Goal: Navigation & Orientation: Find specific page/section

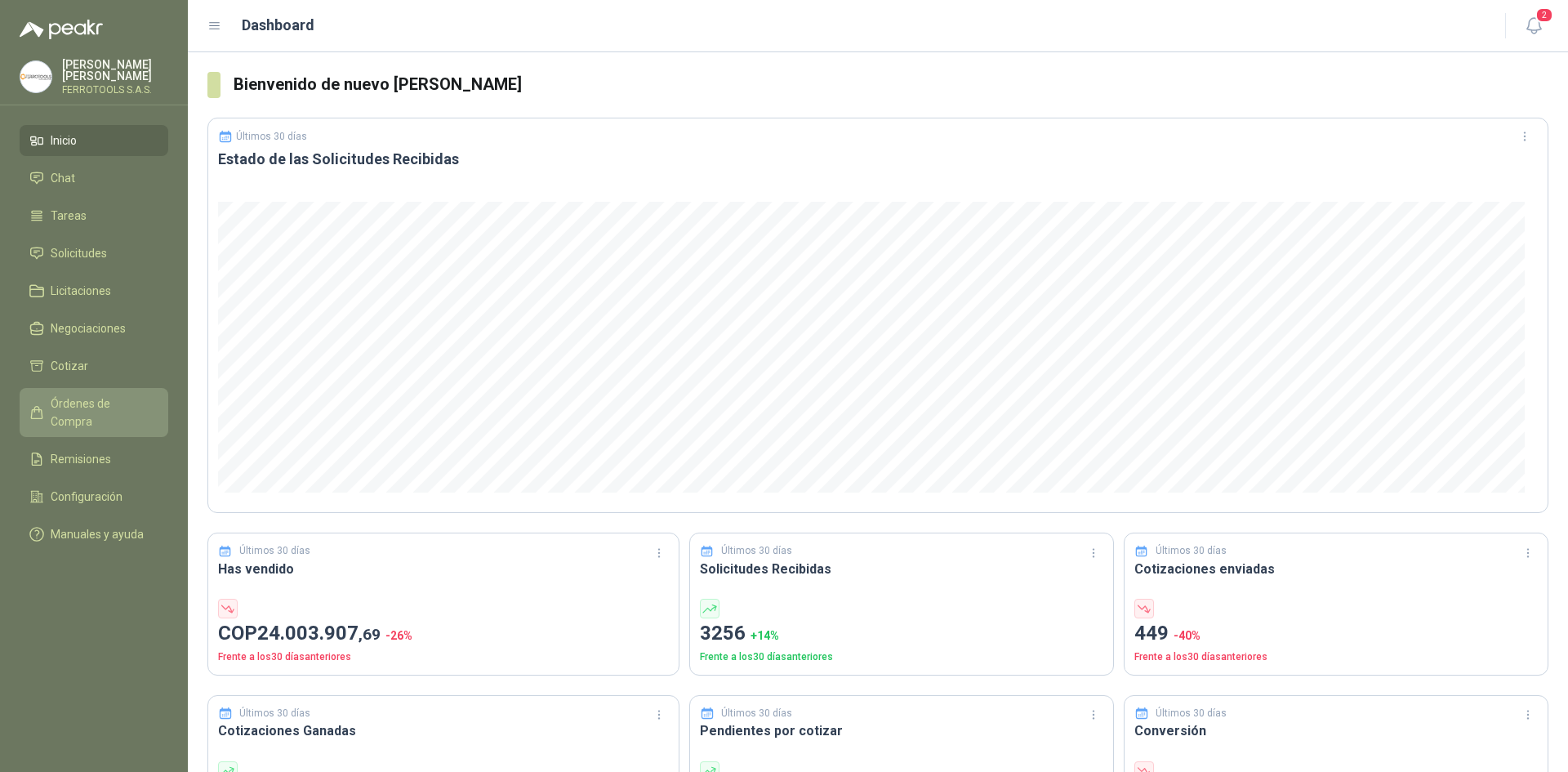
click at [107, 401] on span "Órdenes de Compra" at bounding box center [101, 412] width 102 height 36
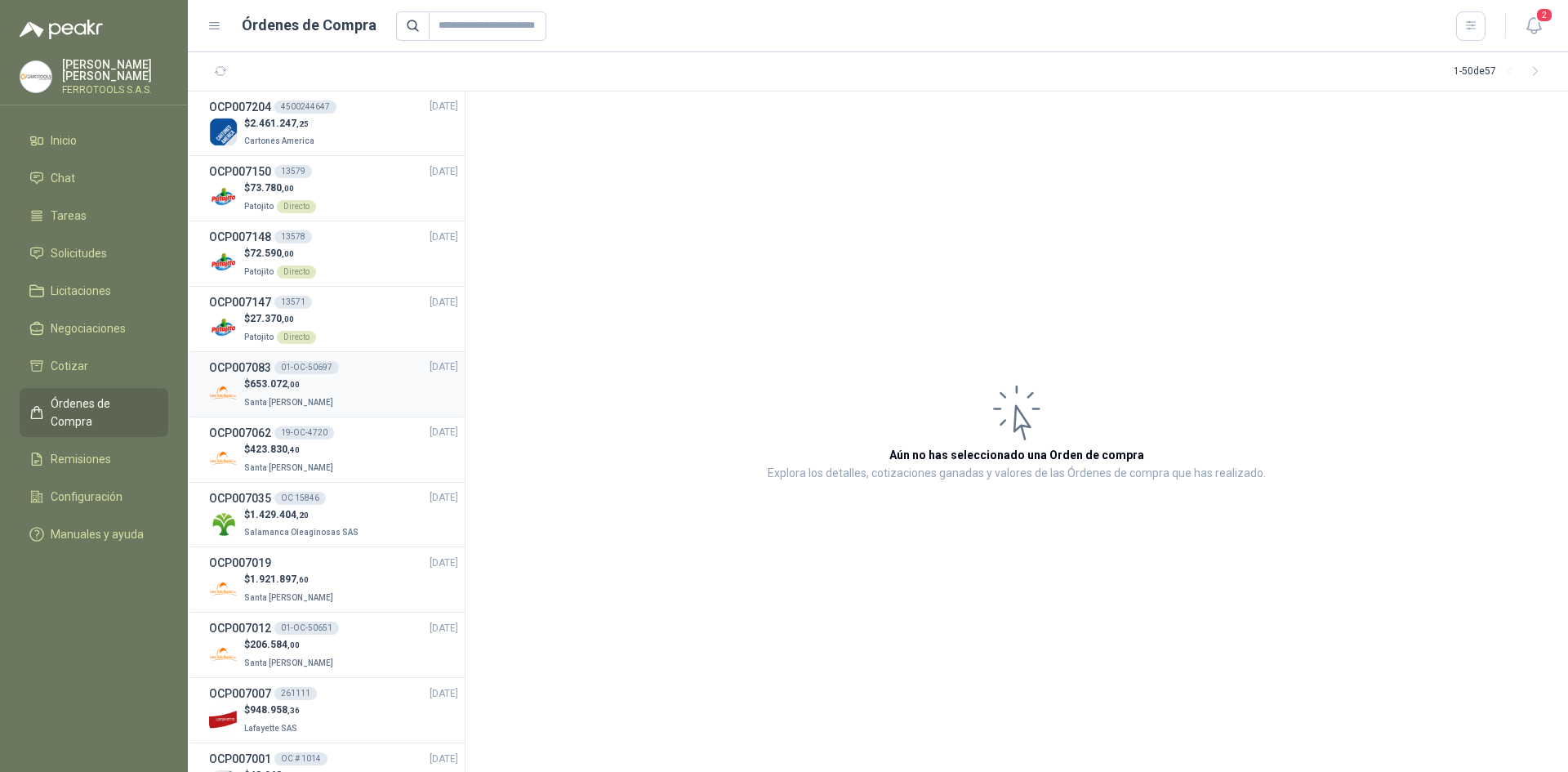
scroll to position [245, 0]
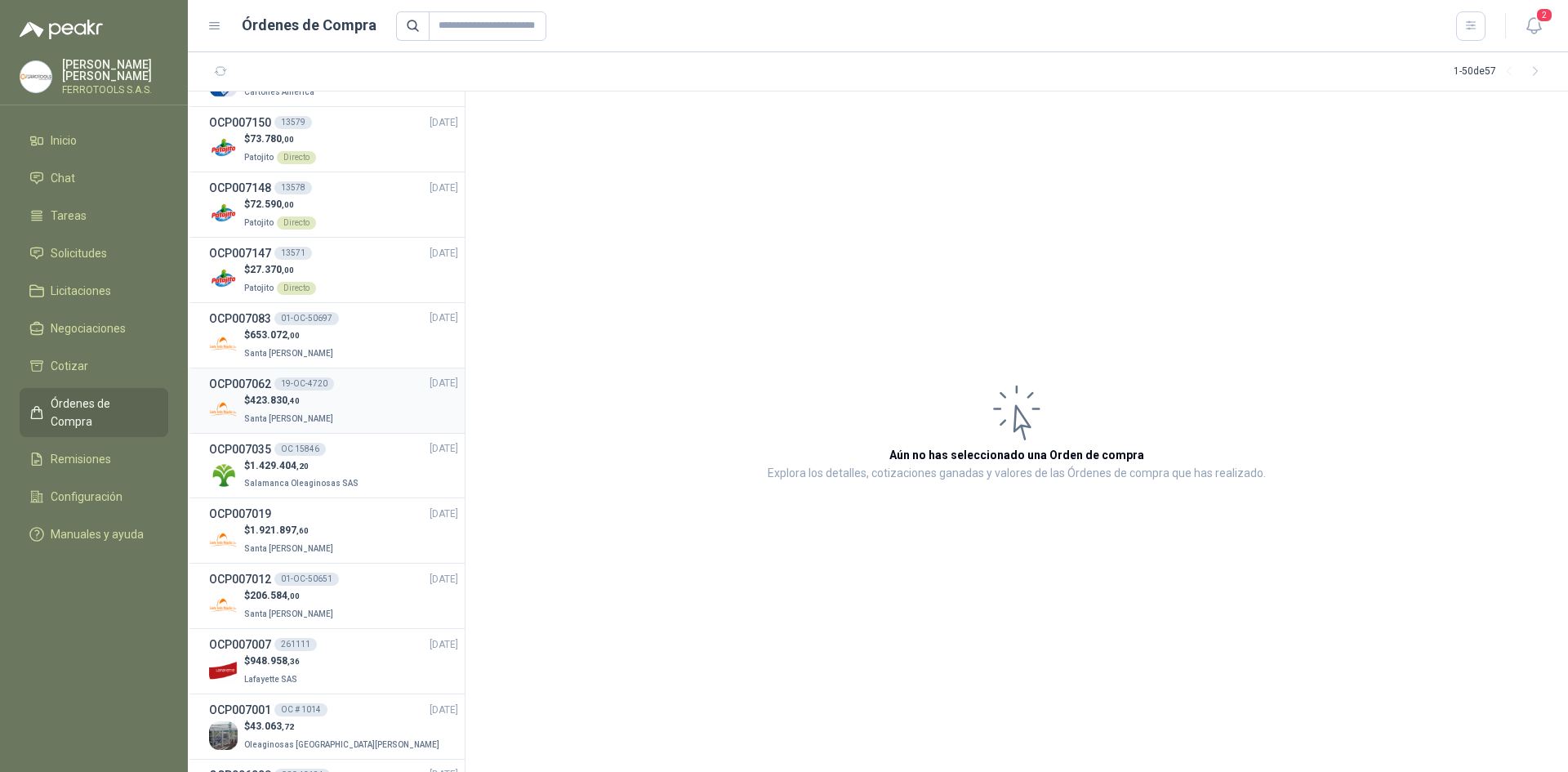
click at [356, 414] on div "$ 423.830 ,40 Santa [PERSON_NAME]" at bounding box center [333, 409] width 249 height 33
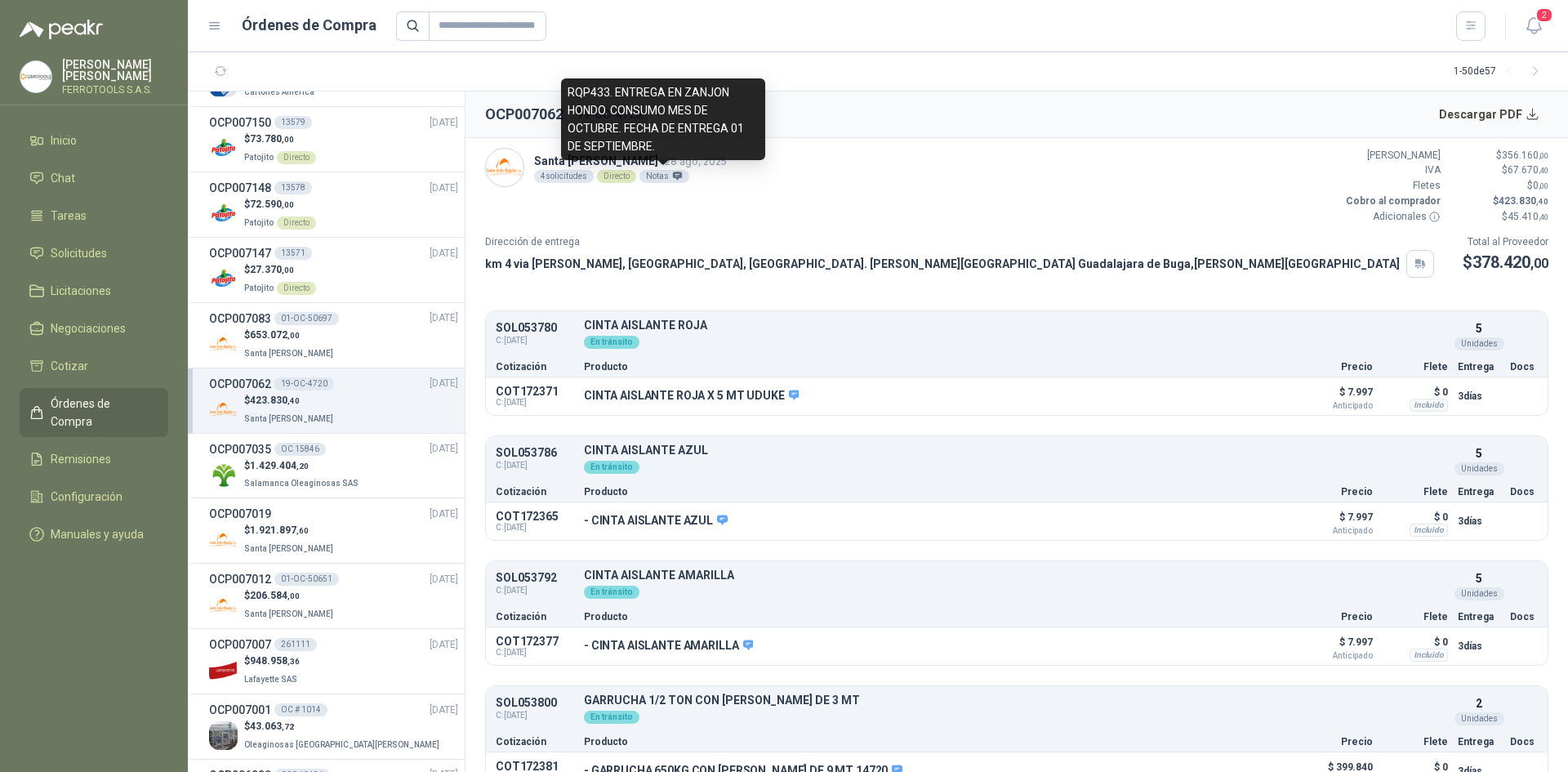
click at [676, 176] on icon at bounding box center [677, 176] width 9 height 8
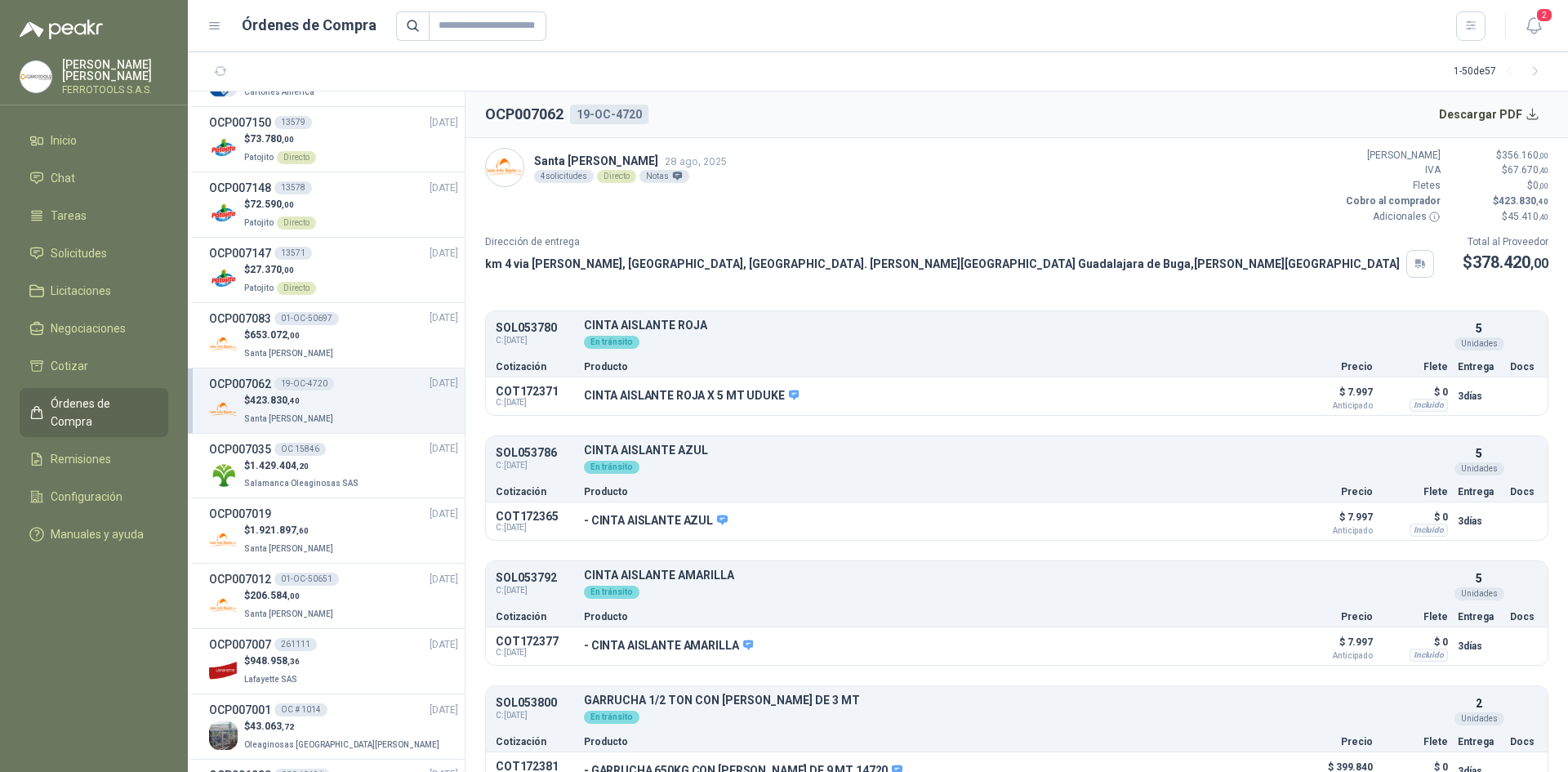
click at [583, 178] on div "4 solicitudes" at bounding box center [563, 176] width 60 height 13
click at [143, 450] on li "Remisiones" at bounding box center [94, 460] width 129 height 18
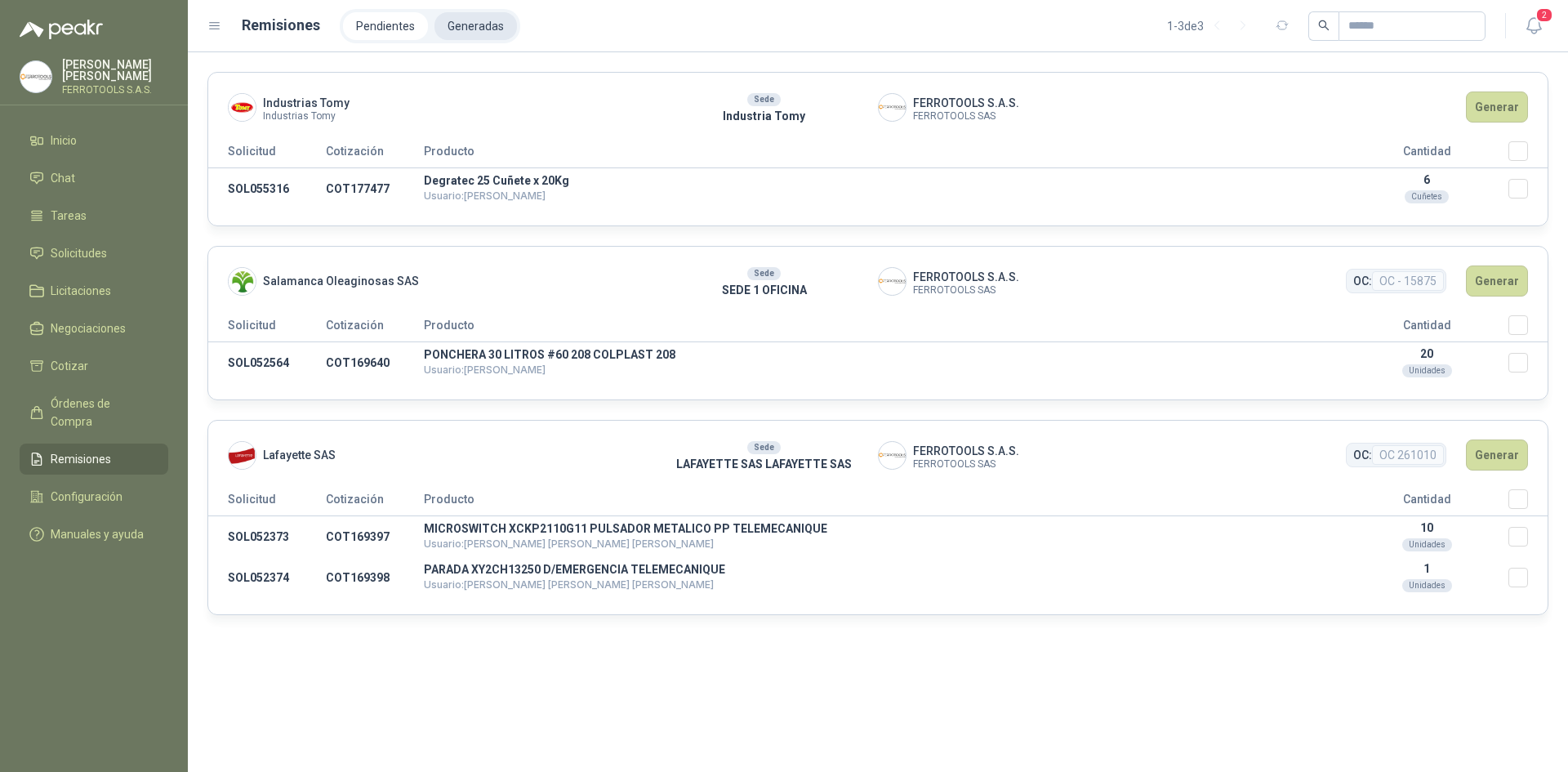
click at [476, 29] on li "Generadas" at bounding box center [476, 26] width 83 height 28
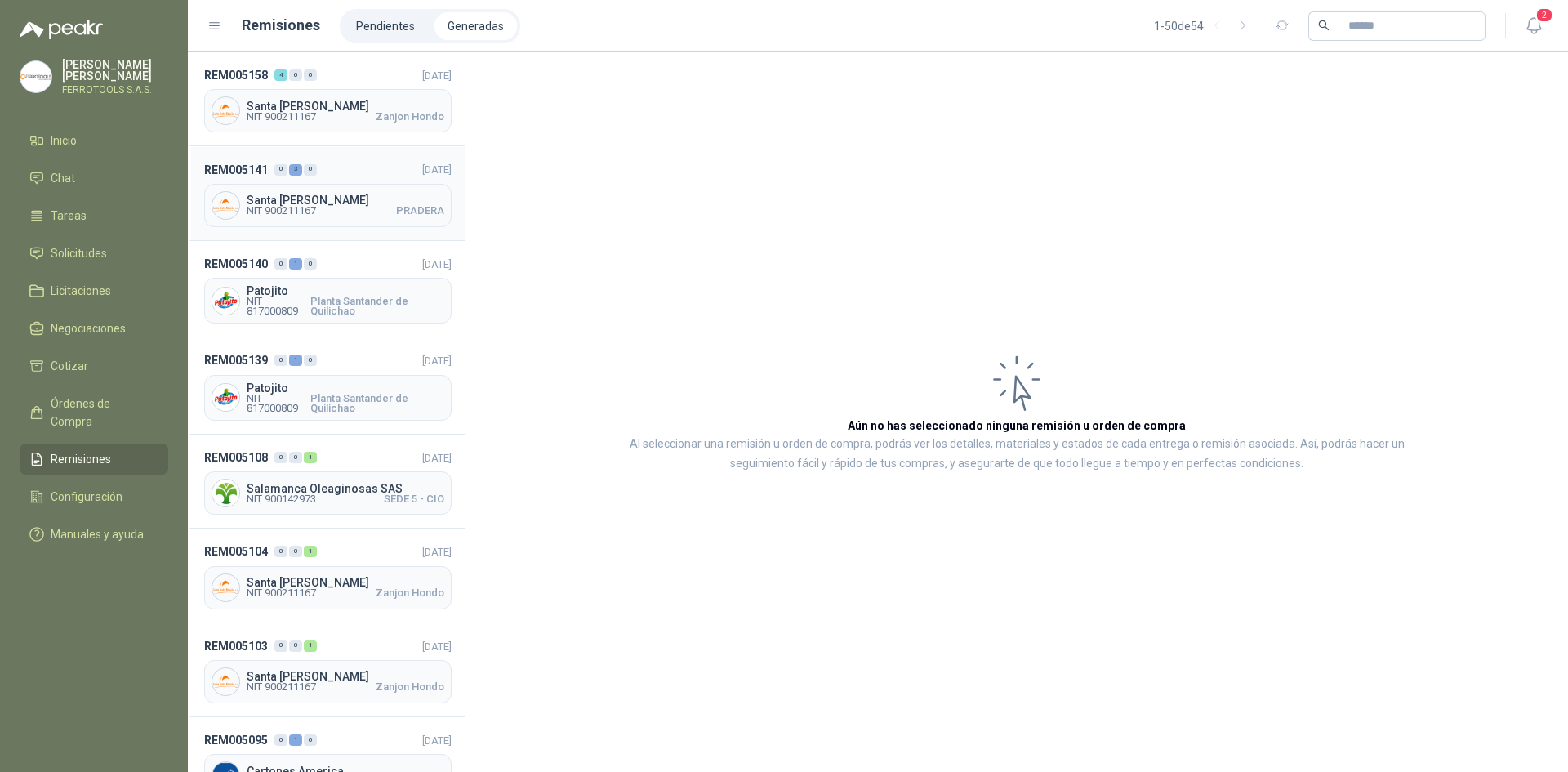
click at [366, 178] on div "REM005141 0 3 0 [DATE] Santa [PERSON_NAME] NIT 900211167 PRADERA" at bounding box center [325, 193] width 277 height 94
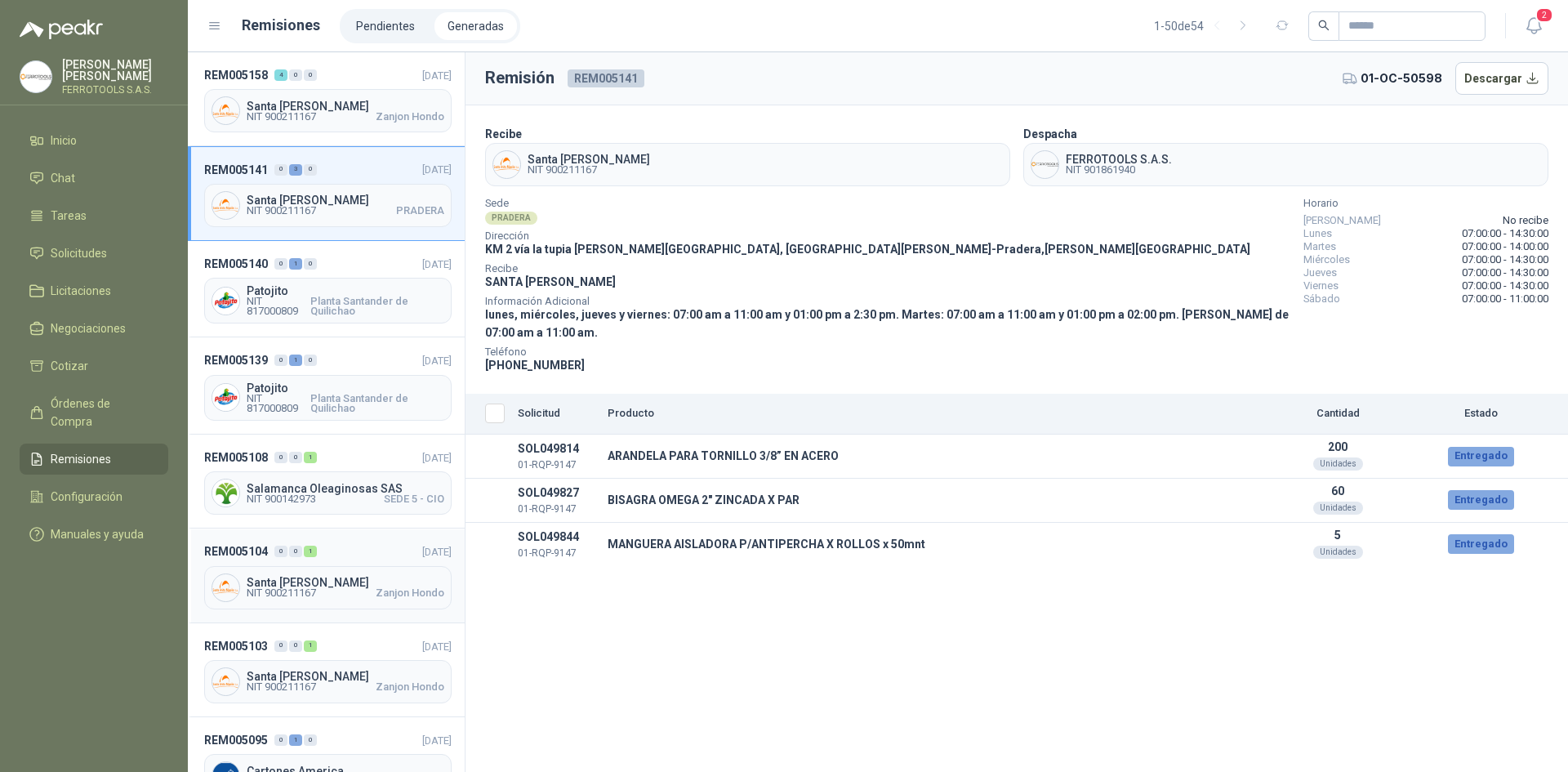
click at [363, 557] on header "REM005104 0 0 1 [DATE]" at bounding box center [327, 551] width 247 height 18
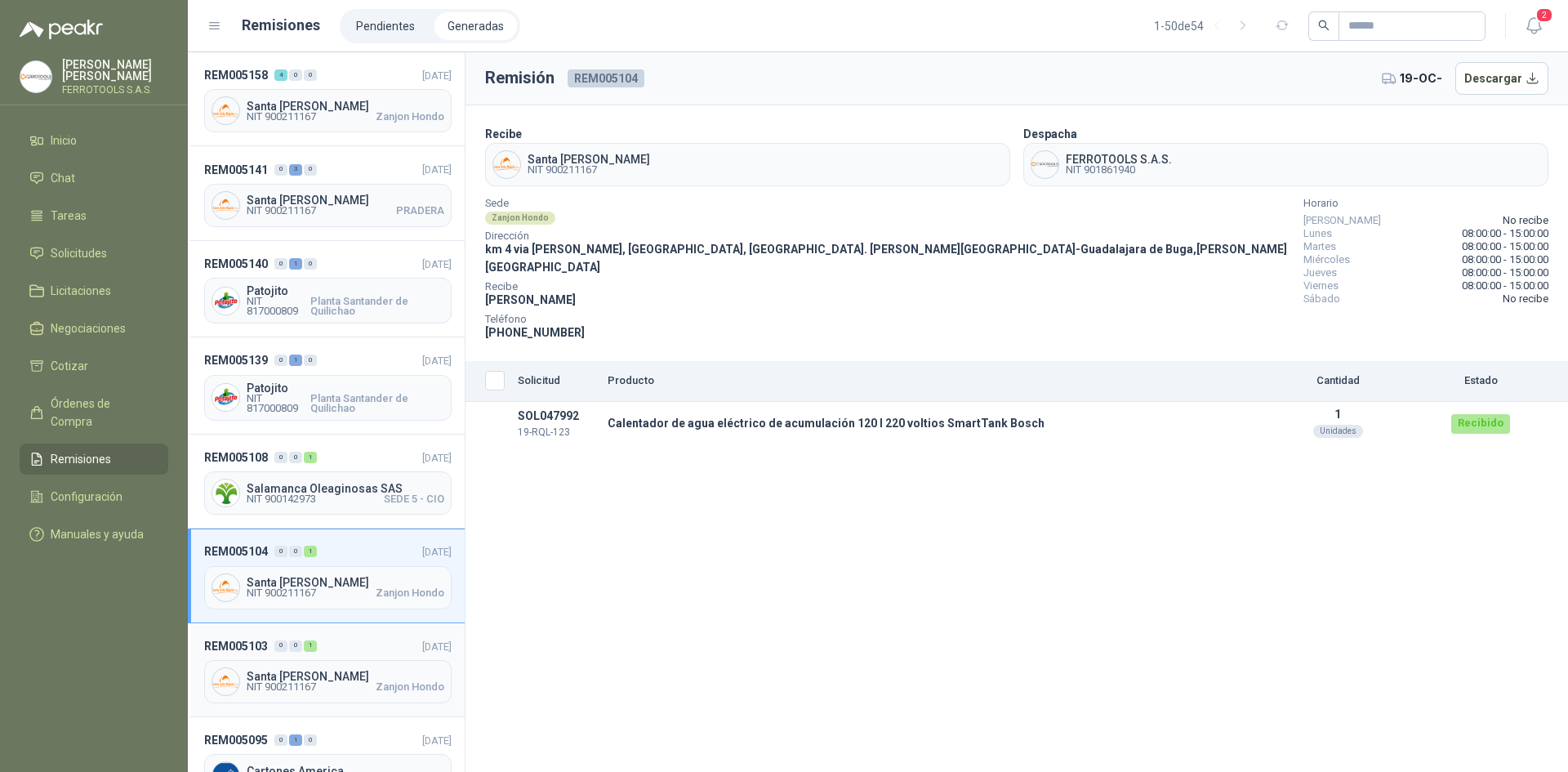
click at [378, 638] on header "REM005103 0 0 1 [DATE]" at bounding box center [327, 646] width 247 height 18
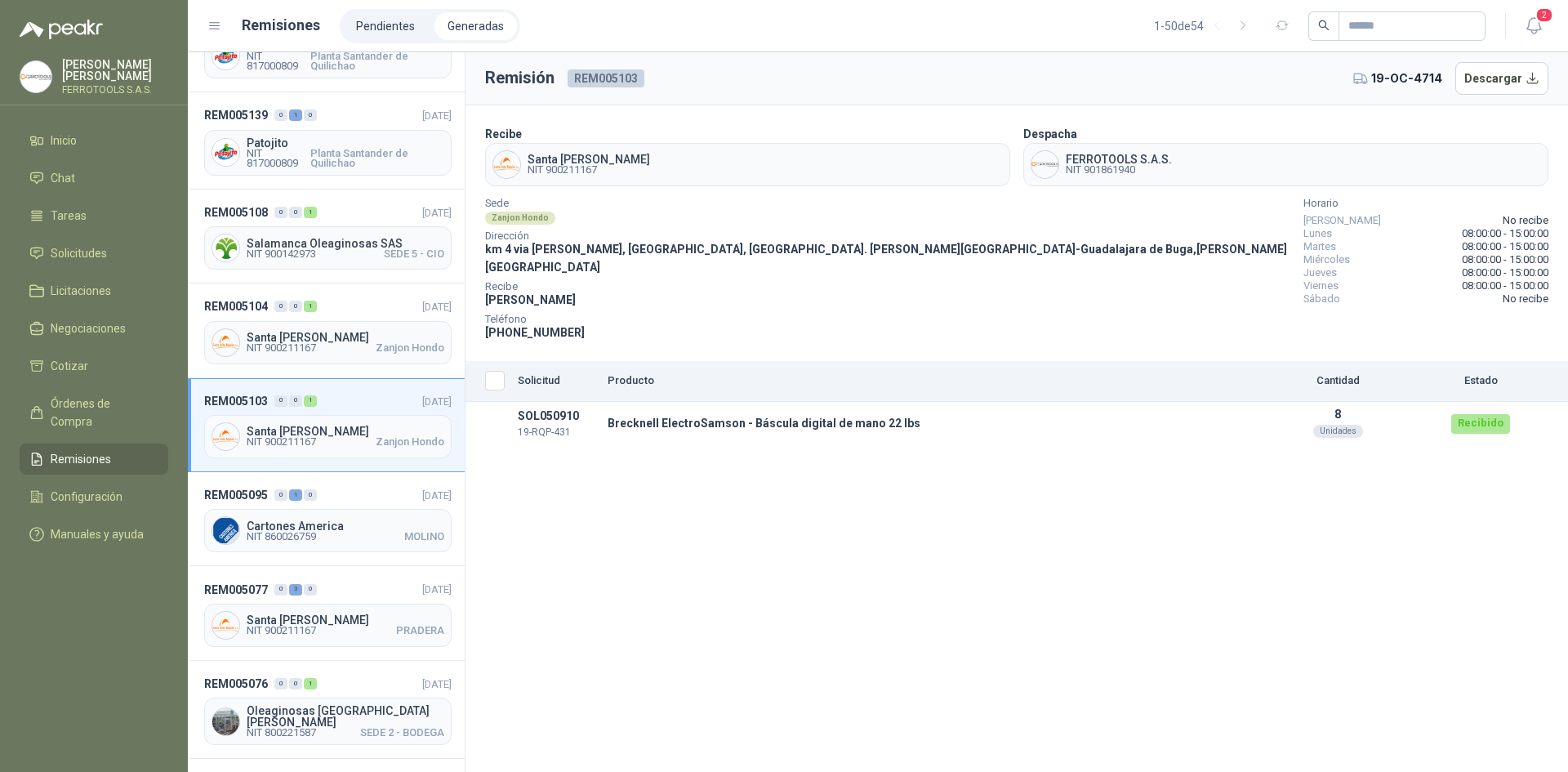
scroll to position [326, 0]
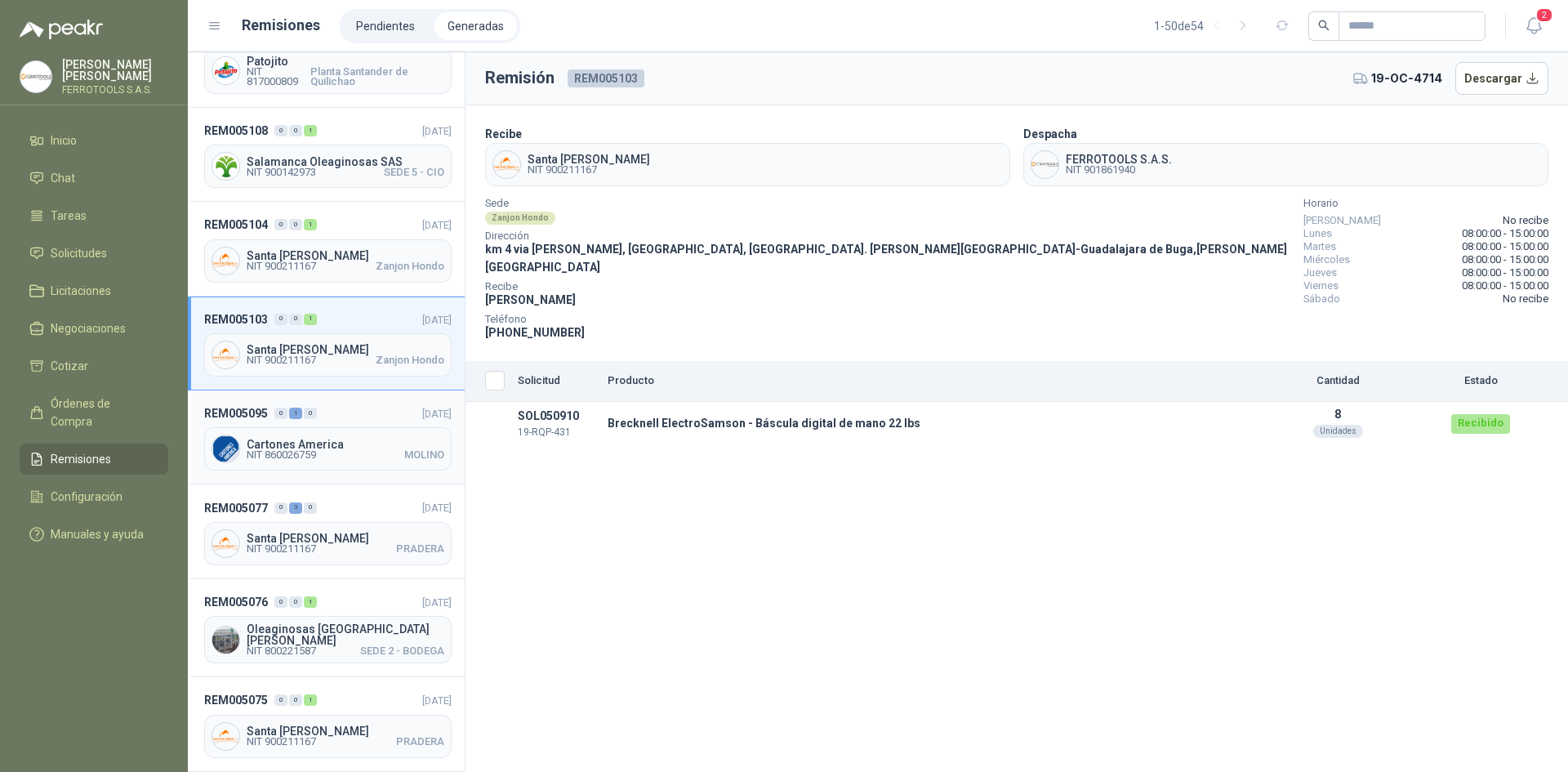
click at [361, 470] on div "REM005095 0 1 0 [DATE] Cartones America NIT 860026759 MOLINO" at bounding box center [325, 437] width 277 height 94
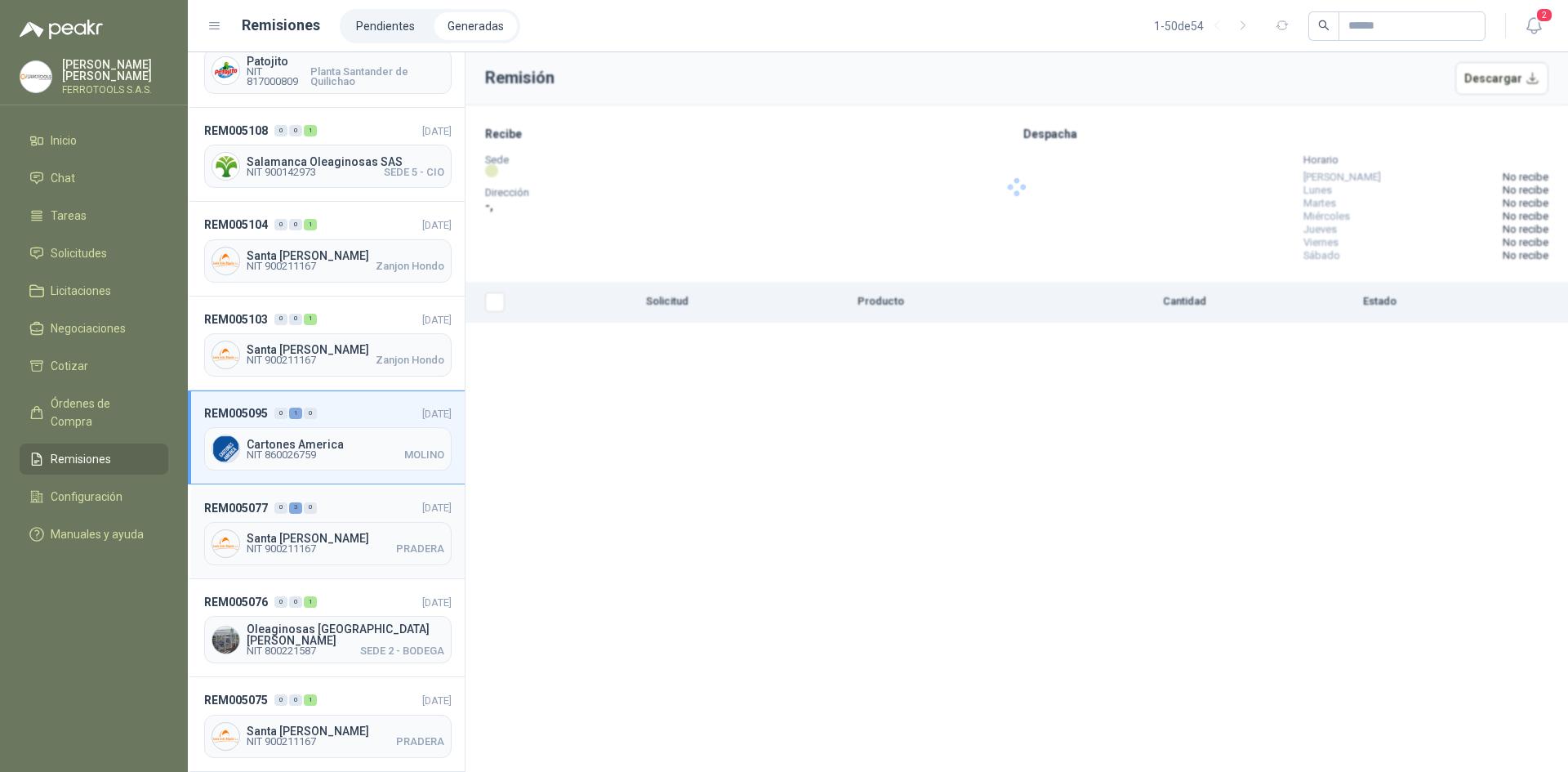
click at [361, 484] on div "REM005077 0 3 0 [DATE] [GEOGRAPHIC_DATA][PERSON_NAME] NIT 900211167 PRADERA" at bounding box center [325, 531] width 277 height 94
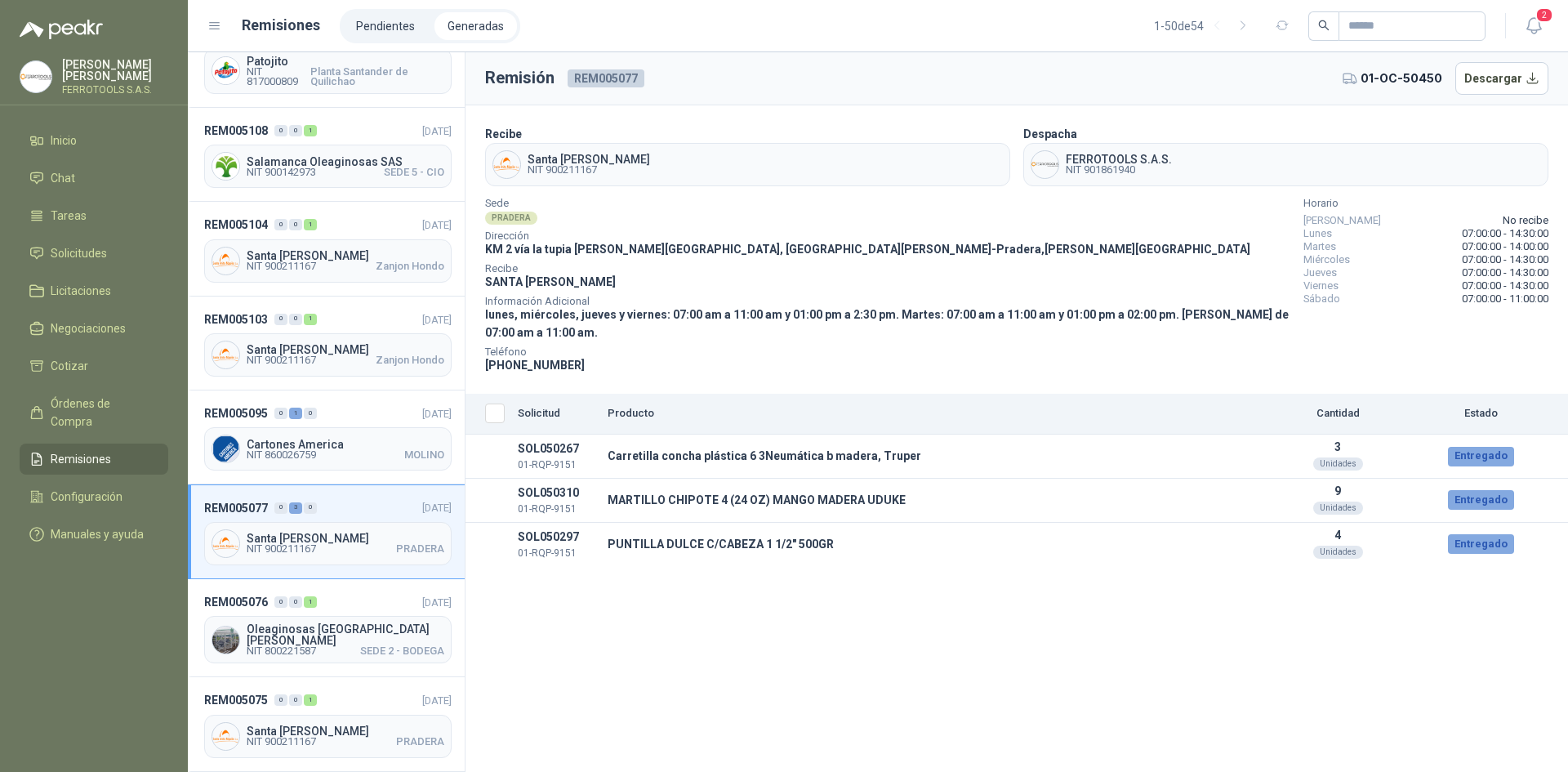
scroll to position [490, 0]
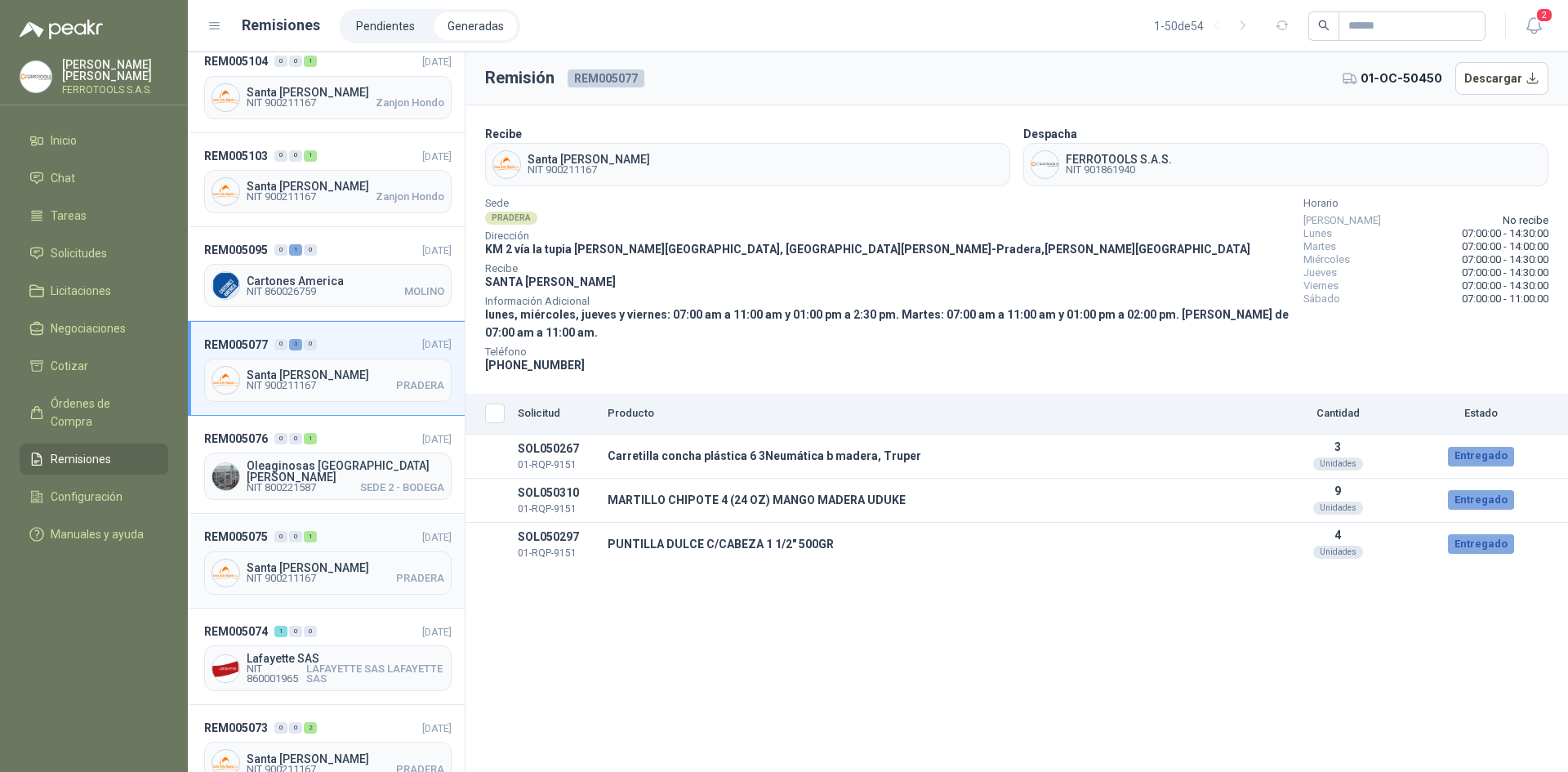
click at [379, 528] on header "REM005075 0 0 1 [DATE]" at bounding box center [327, 537] width 247 height 18
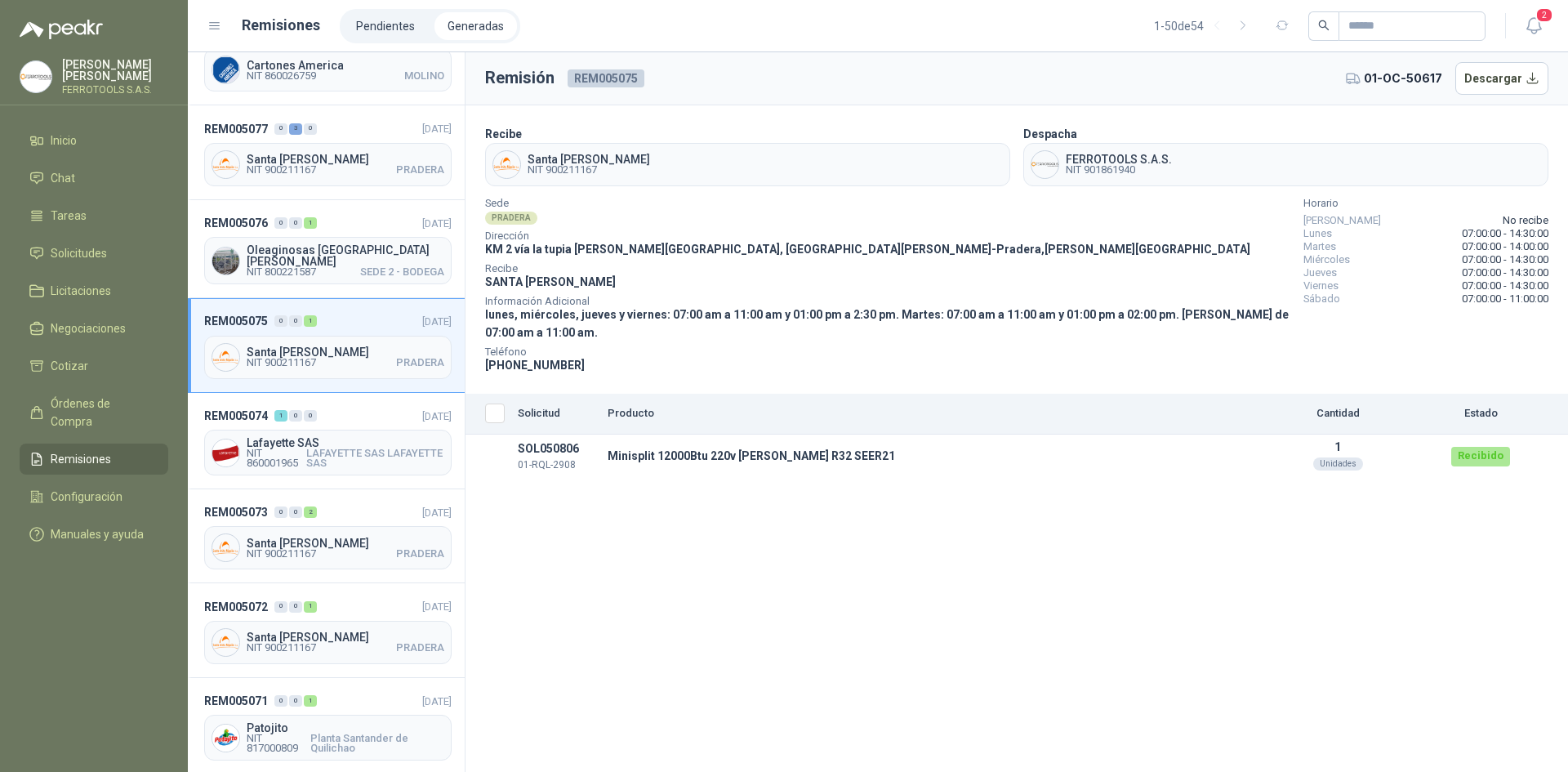
scroll to position [817, 0]
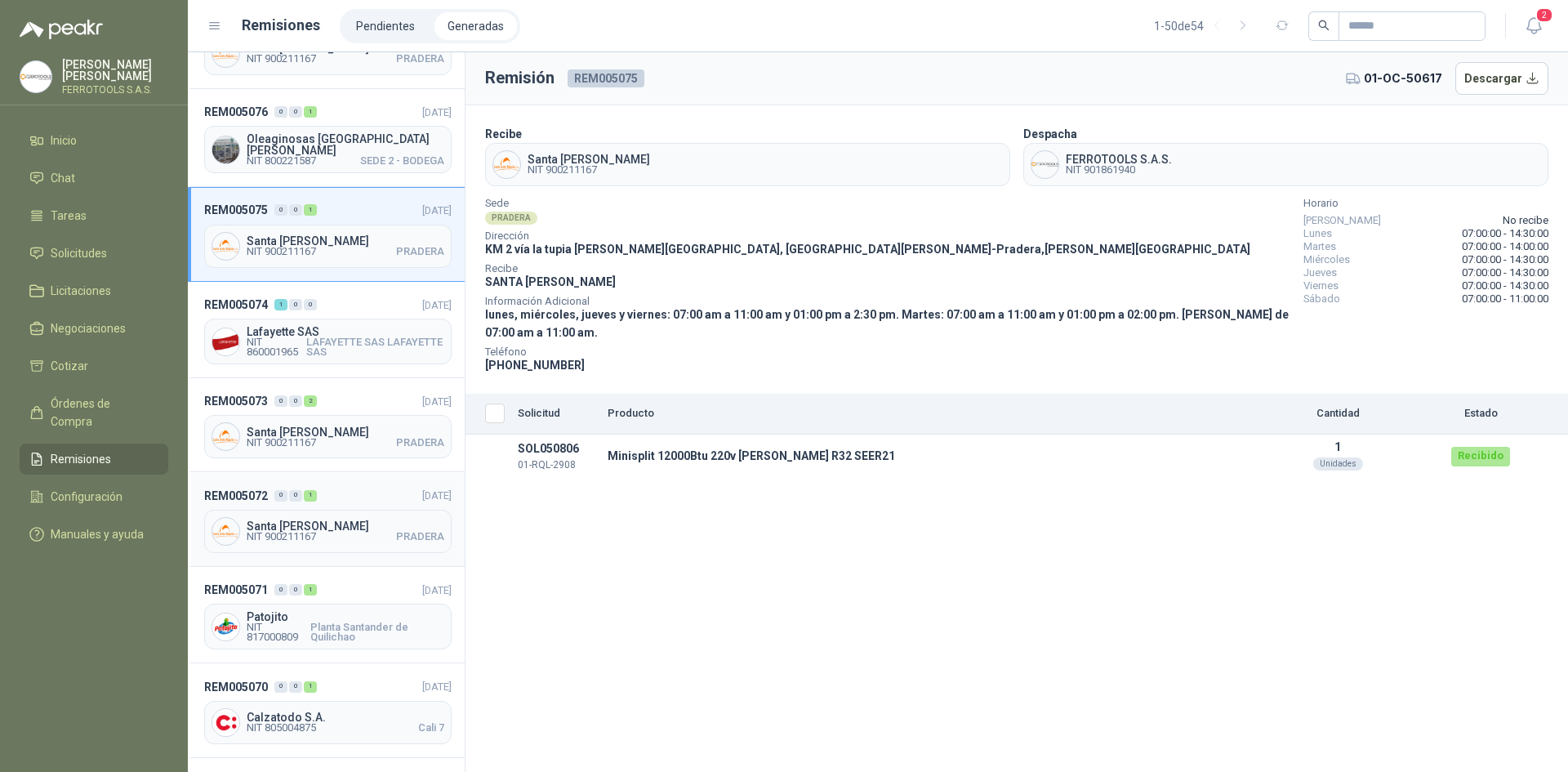
click at [378, 486] on header "REM005072 0 0 1 [DATE]" at bounding box center [327, 495] width 247 height 18
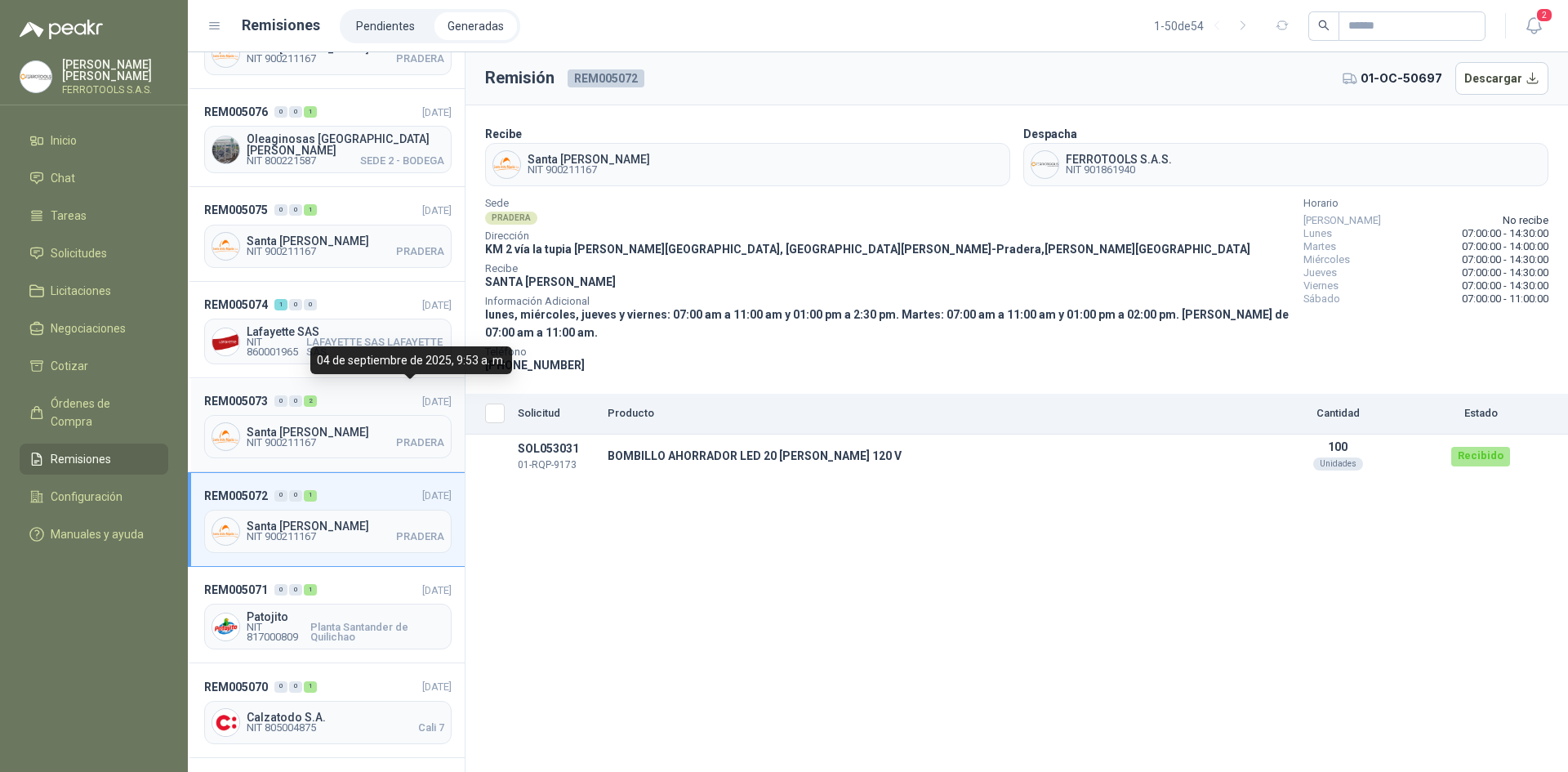
click at [422, 395] on span "[DATE]" at bounding box center [437, 401] width 29 height 12
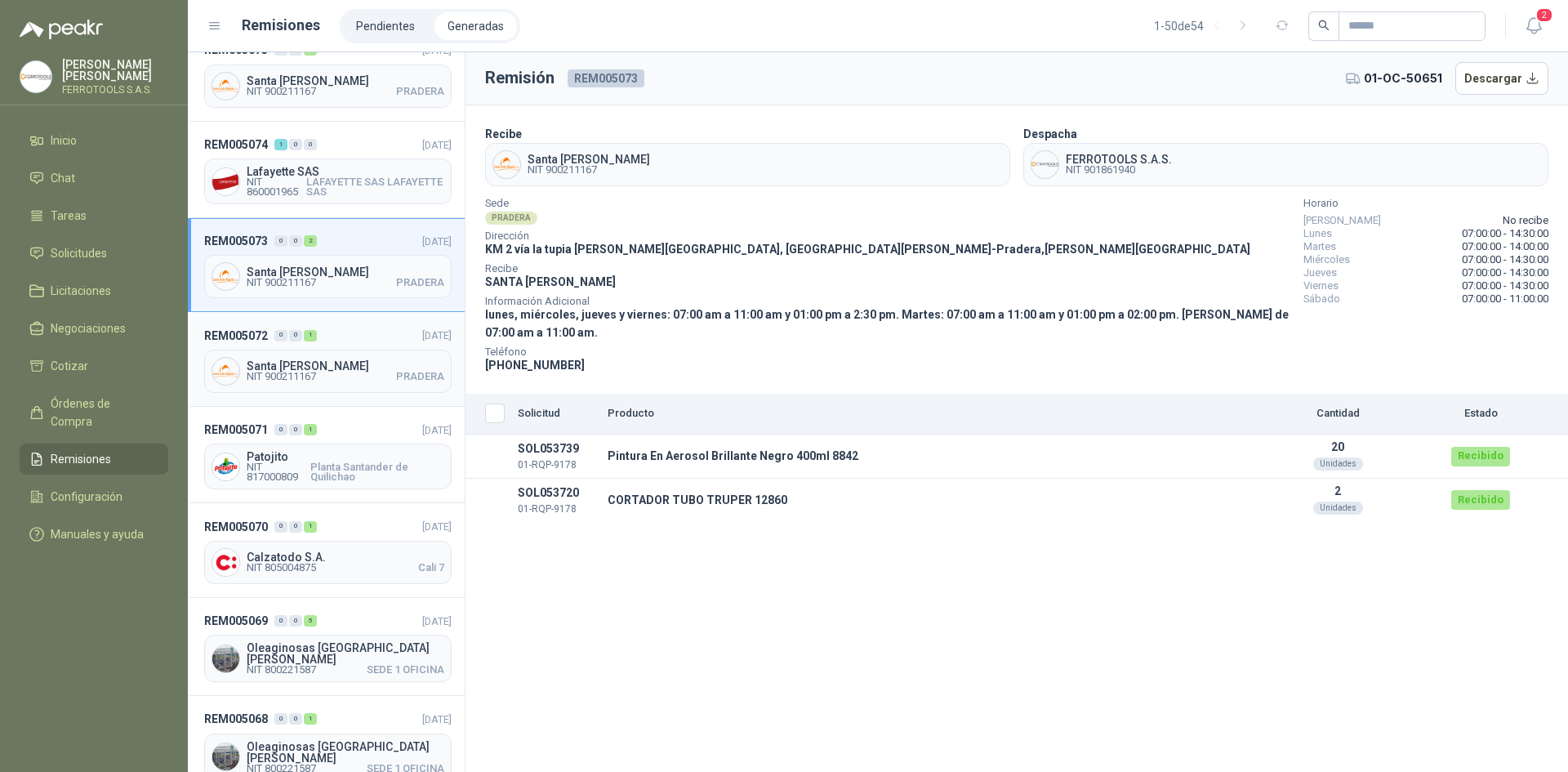
scroll to position [980, 0]
click at [376, 329] on header "REM005072 0 0 1 [DATE]" at bounding box center [327, 332] width 247 height 18
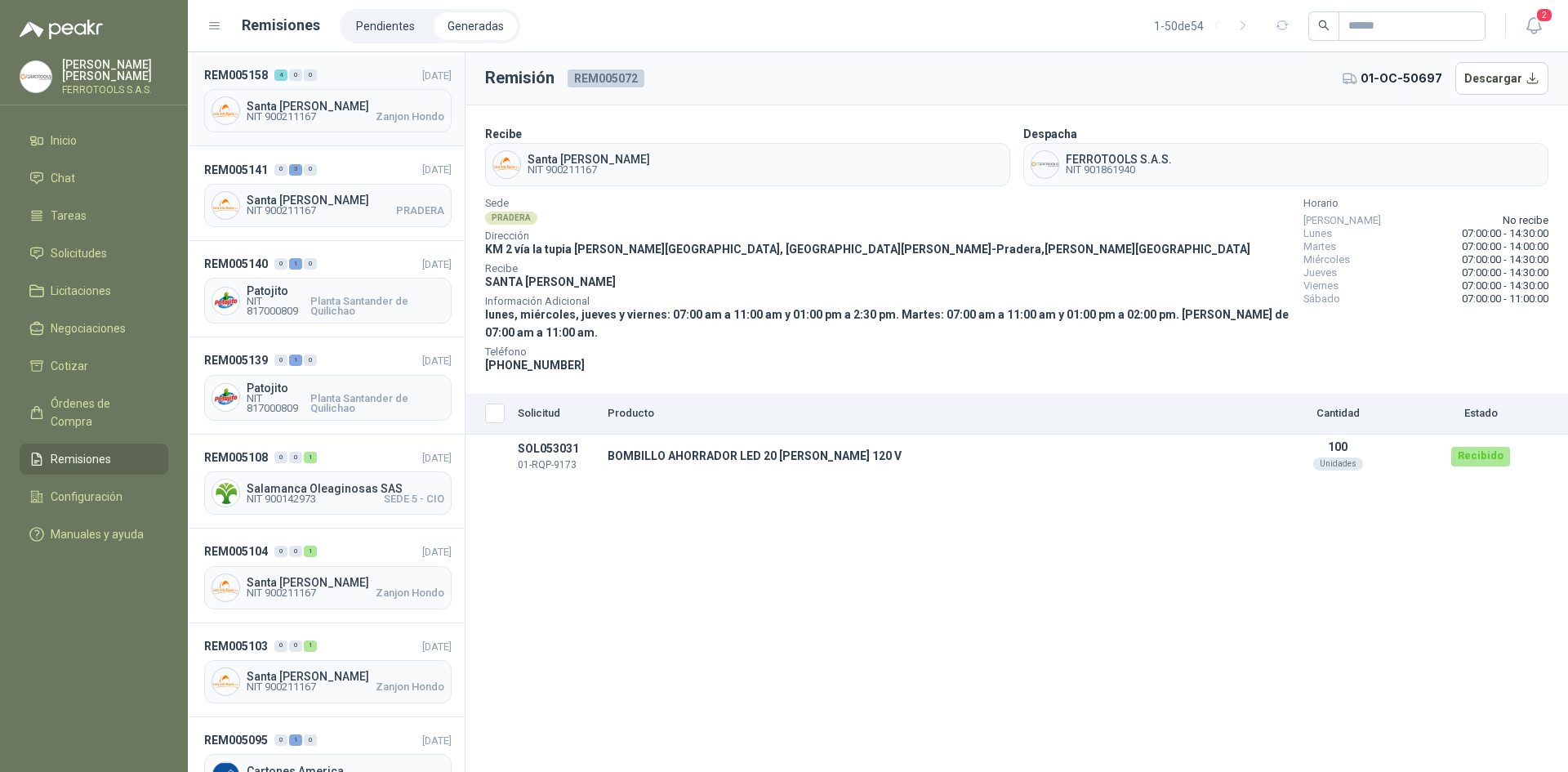
click at [391, 105] on span "Santa [PERSON_NAME]" at bounding box center [345, 106] width 198 height 11
